Goal: Task Accomplishment & Management: Manage account settings

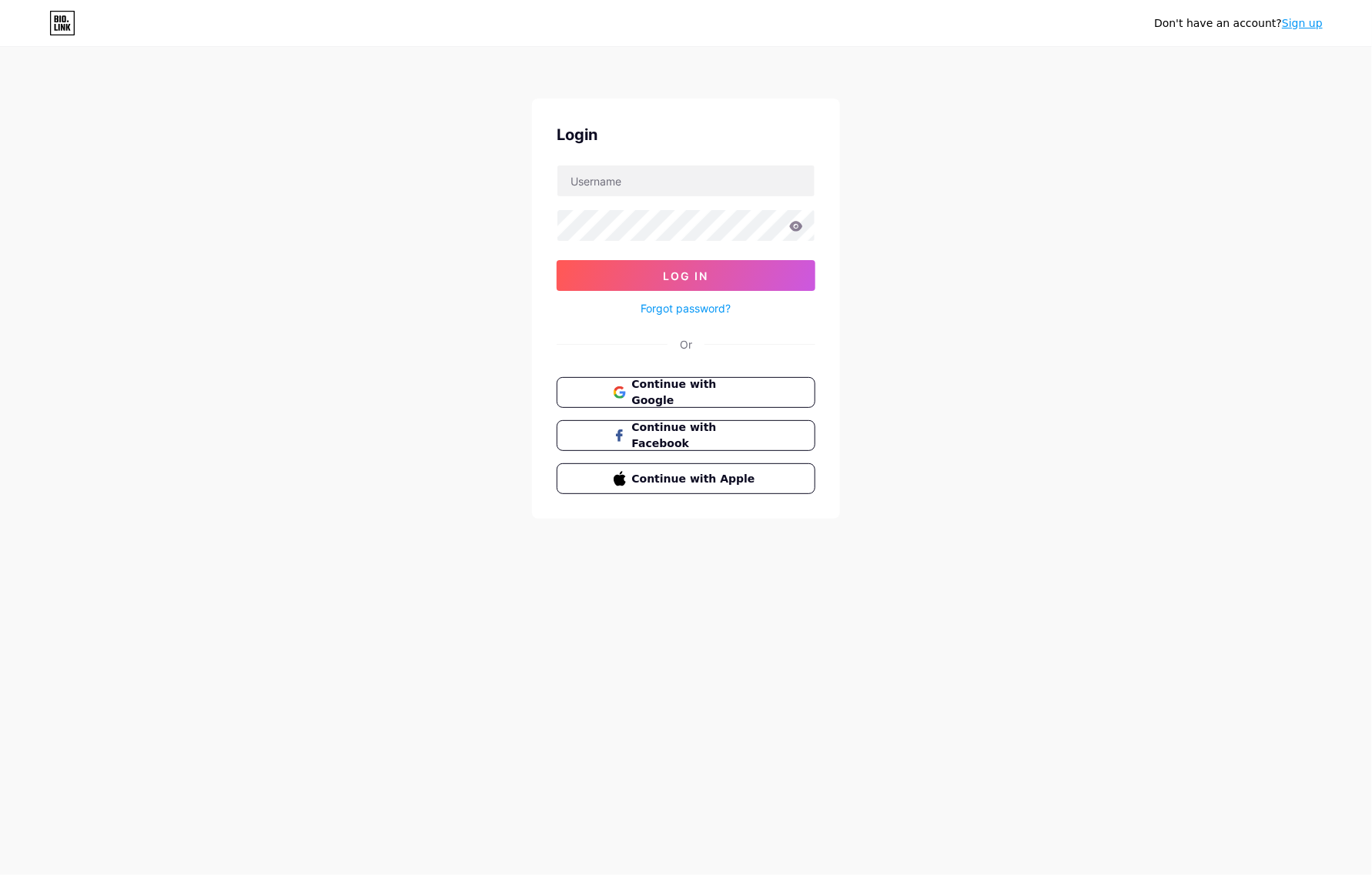
drag, startPoint x: 1009, startPoint y: 128, endPoint x: 983, endPoint y: 136, distance: 27.2
click at [996, 133] on div "Don't have an account? Sign up Login Log In Forgot password? Or Continue with G…" at bounding box center [686, 284] width 1372 height 568
drag, startPoint x: 571, startPoint y: 162, endPoint x: 624, endPoint y: 181, distance: 56.3
click at [571, 162] on div "Login Log In Forgot password? Or Continue with Google Continue with Facebook Co…" at bounding box center [686, 308] width 308 height 420
drag, startPoint x: 624, startPoint y: 181, endPoint x: 645, endPoint y: 200, distance: 28.3
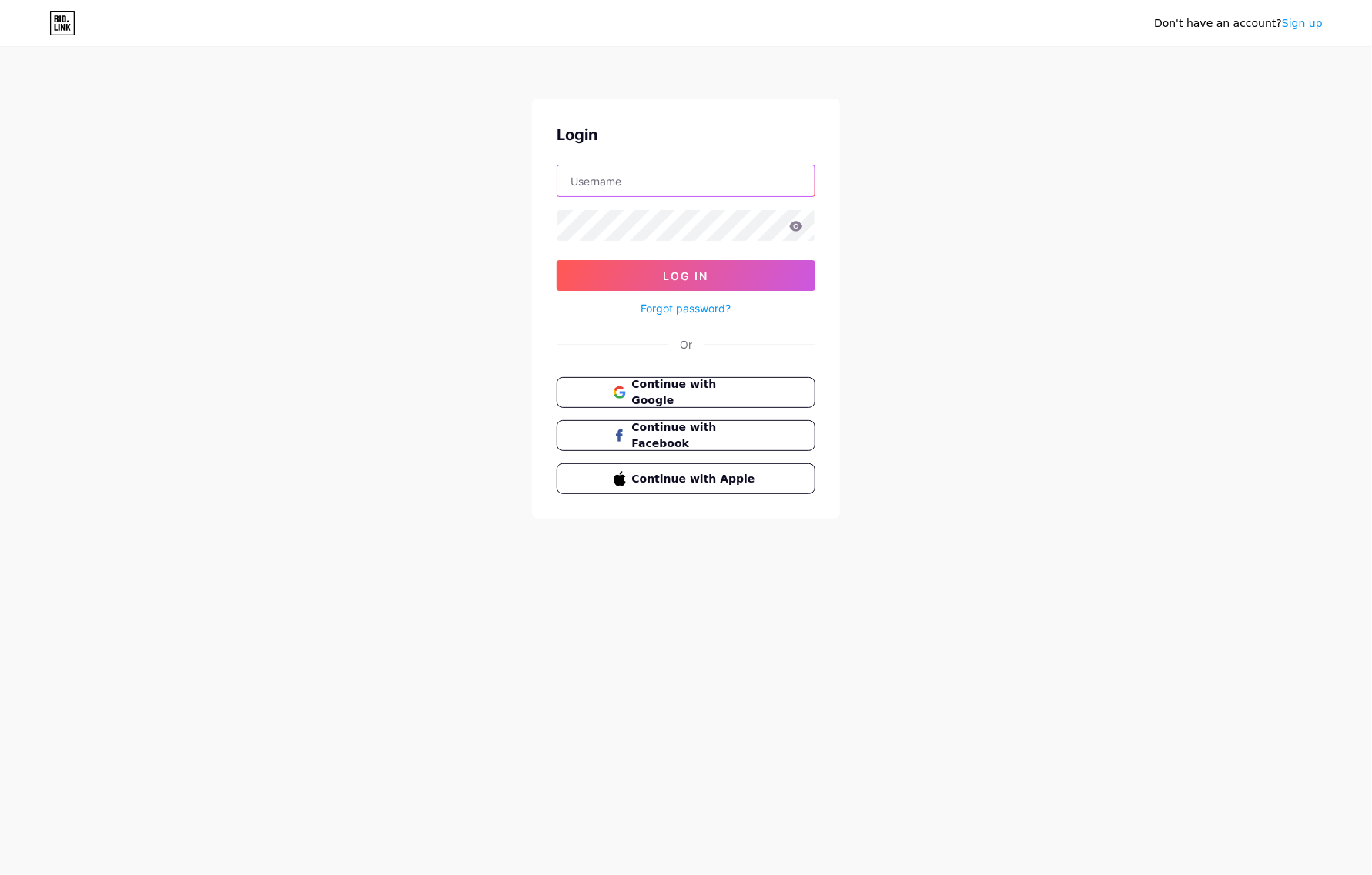
click at [624, 182] on input "text" at bounding box center [686, 180] width 257 height 31
type input "demassak.hq@gmail.com"
drag, startPoint x: 1058, startPoint y: 155, endPoint x: 1230, endPoint y: 59, distance: 197.0
click at [1059, 155] on div "Don't have an account? Sign up Login demassak.hq@gmail.com Log In Forgot passwo…" at bounding box center [686, 284] width 1372 height 568
drag, startPoint x: 977, startPoint y: 219, endPoint x: 785, endPoint y: 302, distance: 209.2
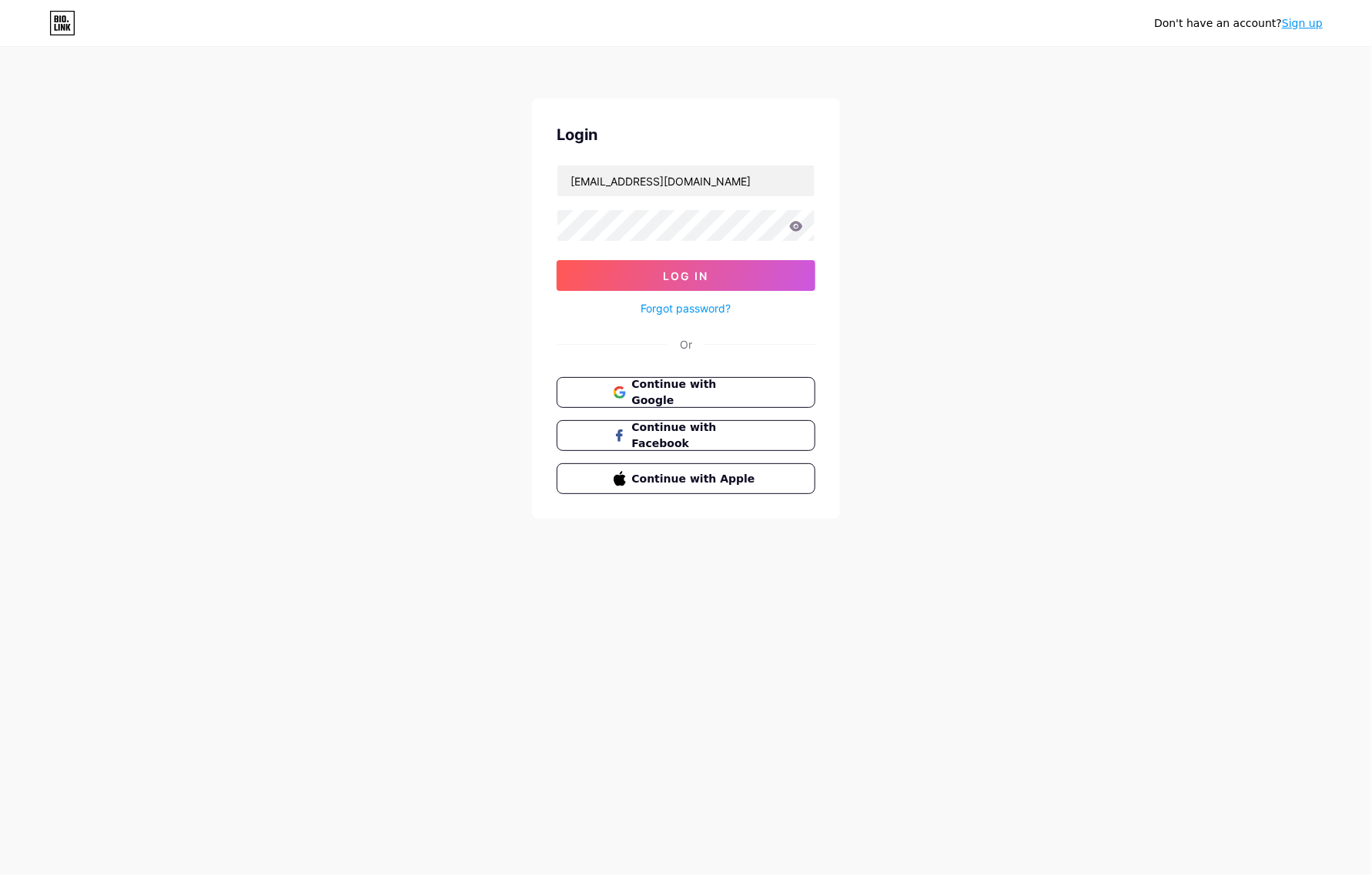
click at [976, 222] on div "Don't have an account? Sign up Login demassak.hq@gmail.com Log In Forgot passwo…" at bounding box center [686, 284] width 1372 height 568
click at [632, 396] on span "Continue with Google" at bounding box center [694, 393] width 128 height 33
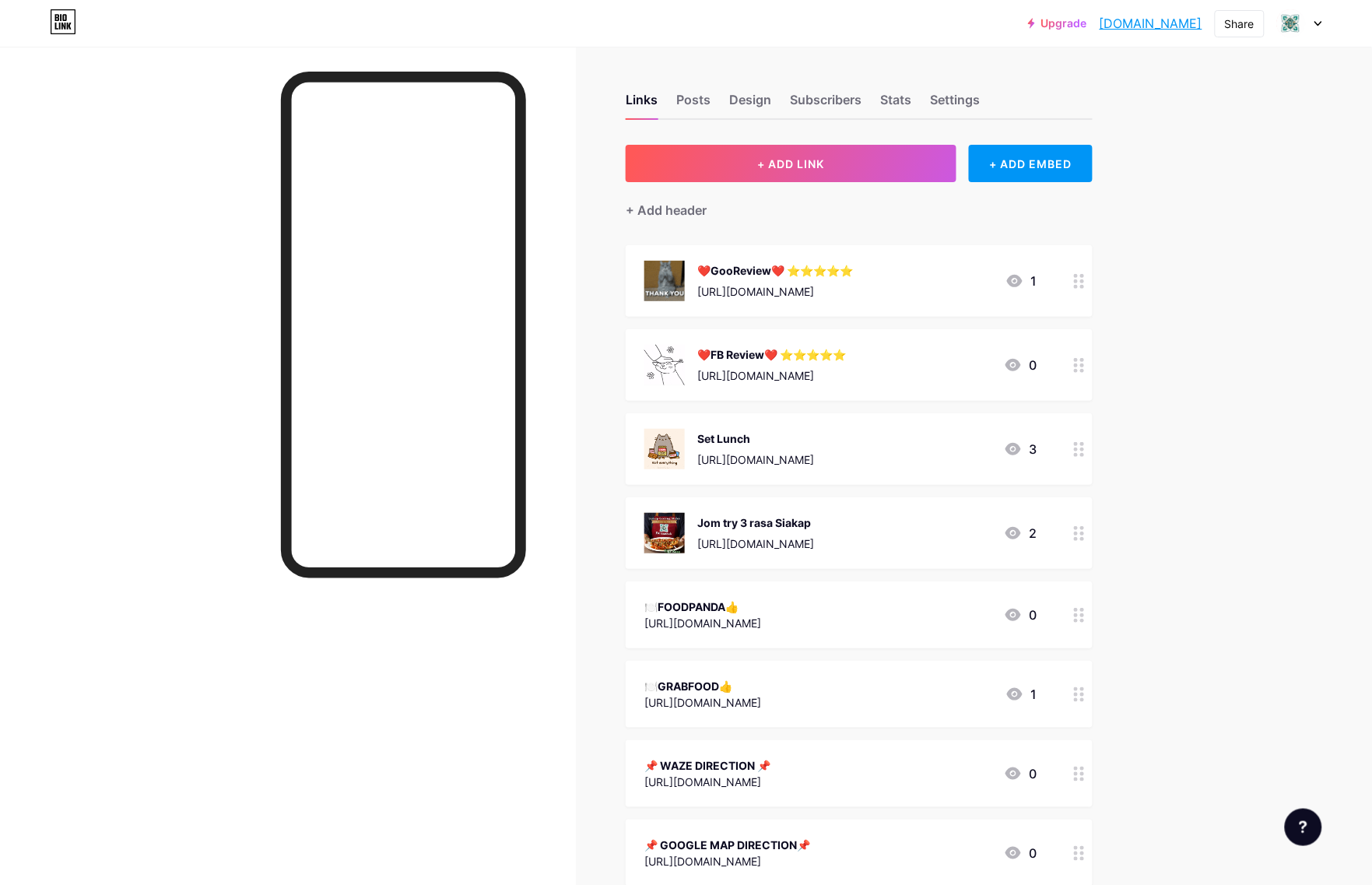
click at [1316, 31] on div at bounding box center [1299, 24] width 45 height 28
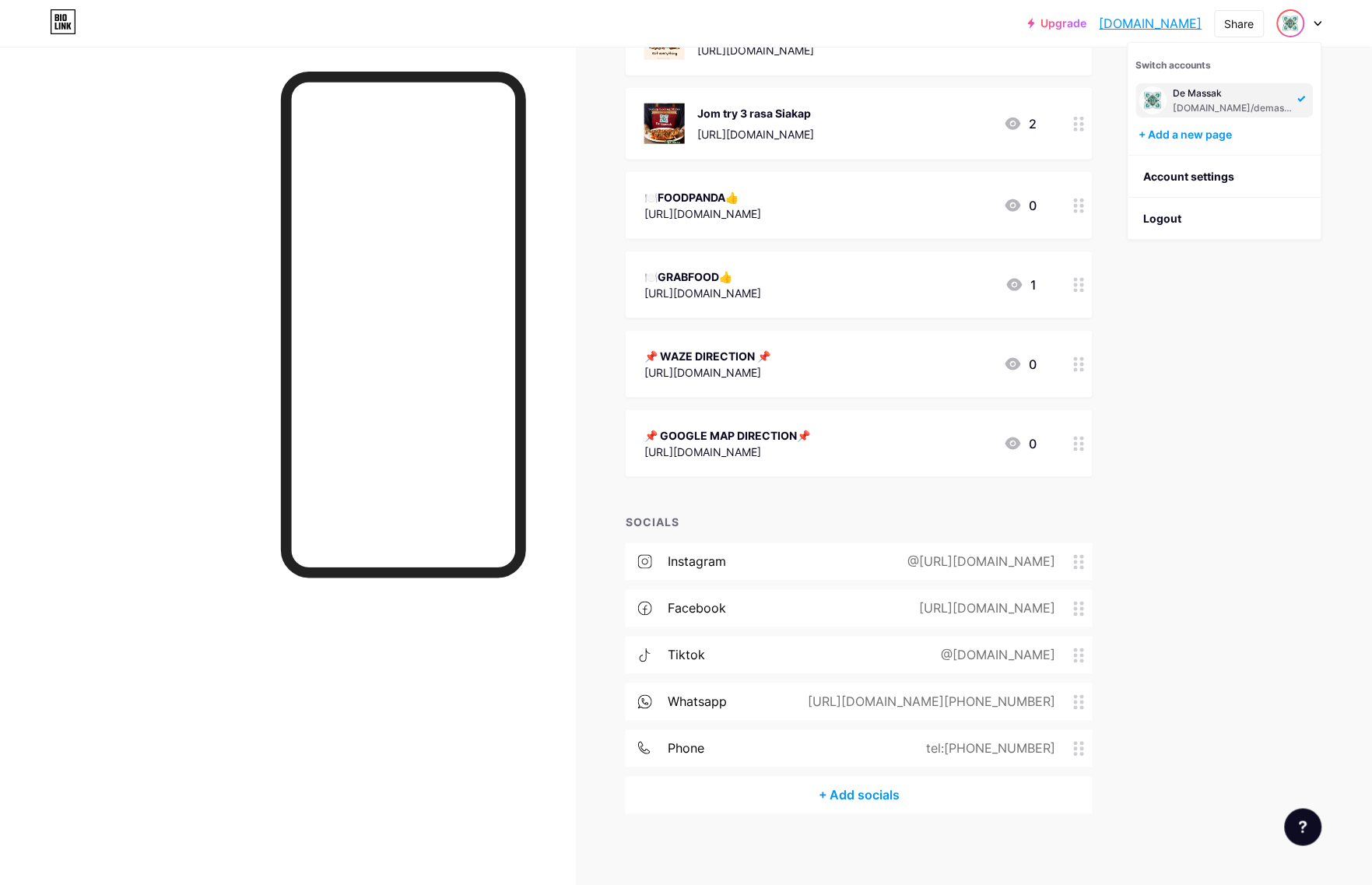
click at [732, 645] on div "tiktok @[DOMAIN_NAME]" at bounding box center [859, 655] width 467 height 37
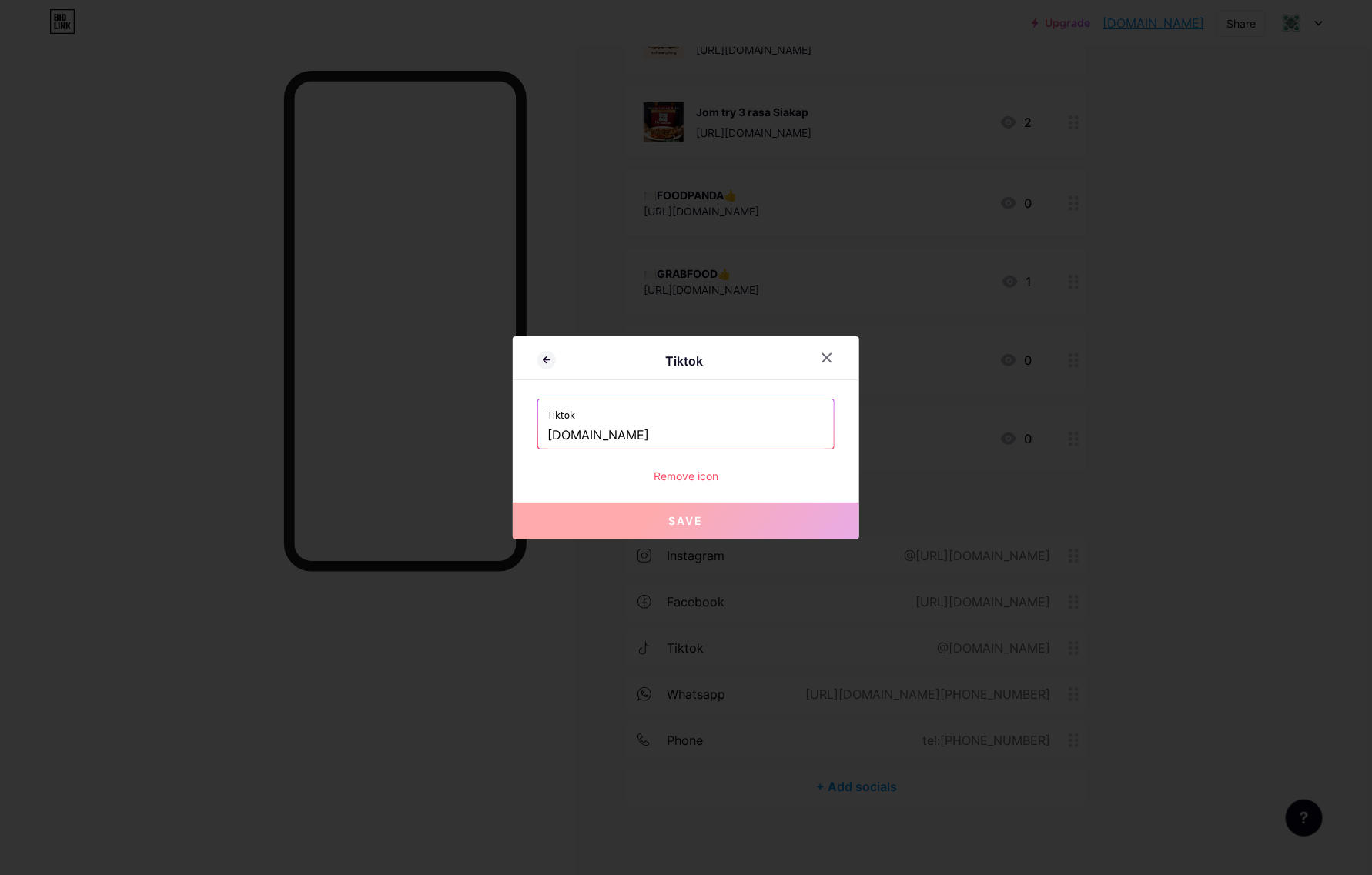
click at [665, 431] on input "[DOMAIN_NAME]" at bounding box center [686, 436] width 277 height 26
click at [1293, 560] on div at bounding box center [686, 438] width 1372 height 875
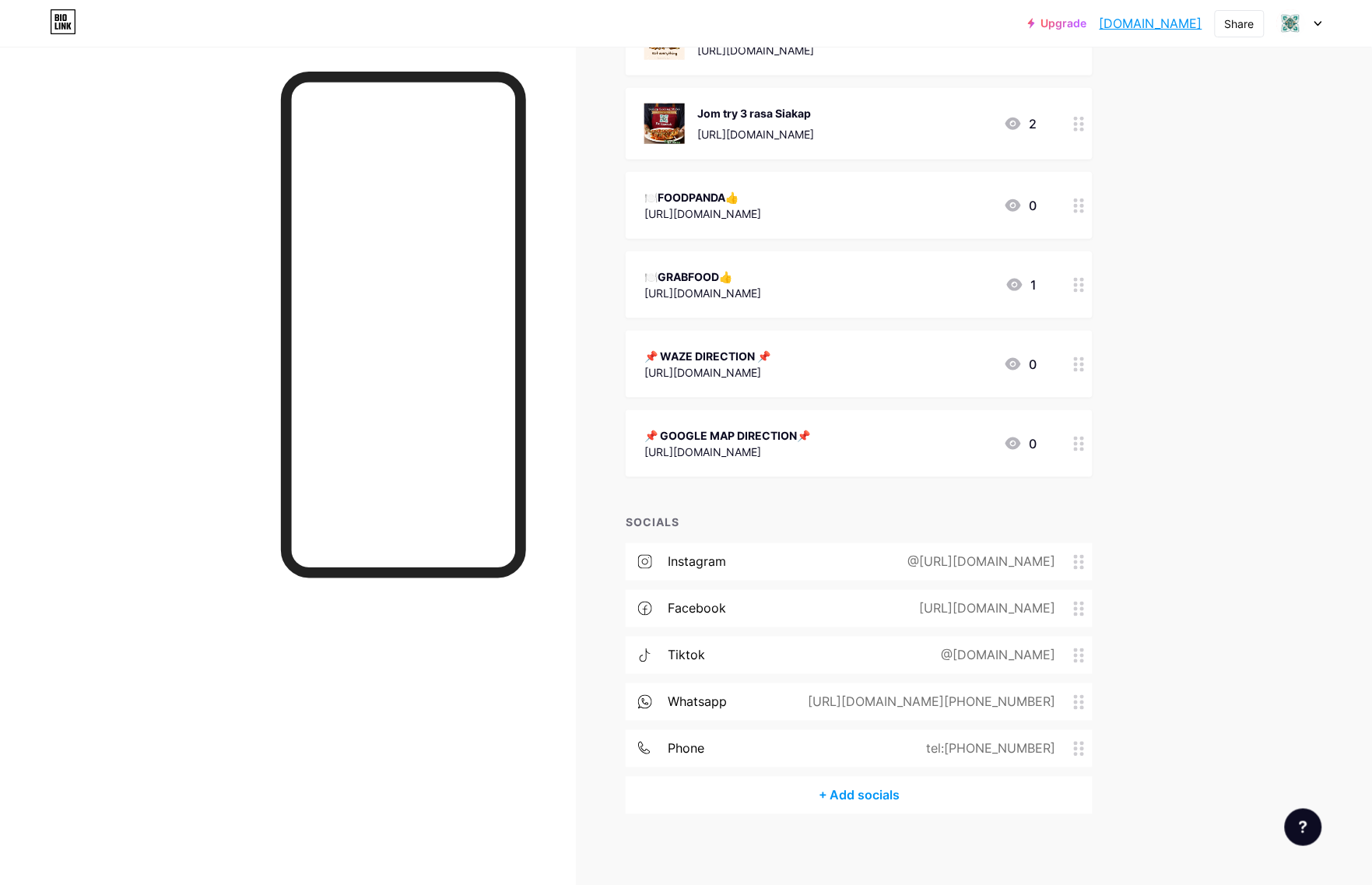
click at [1312, 573] on div "Upgrade [DOMAIN_NAME]... [DOMAIN_NAME] Share Switch accounts De Massak [DOMAIN_…" at bounding box center [686, 241] width 1372 height 1302
